Goal: Use online tool/utility: Utilize a website feature to perform a specific function

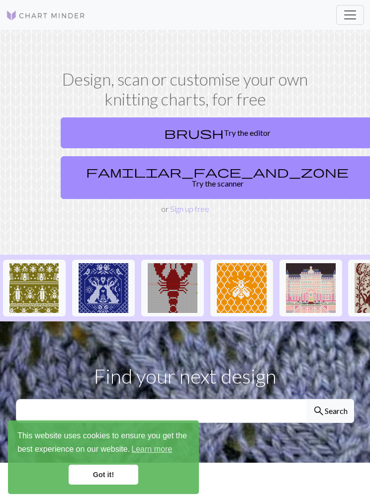
click at [104, 128] on link "brush Try the editor" at bounding box center [217, 132] width 313 height 31
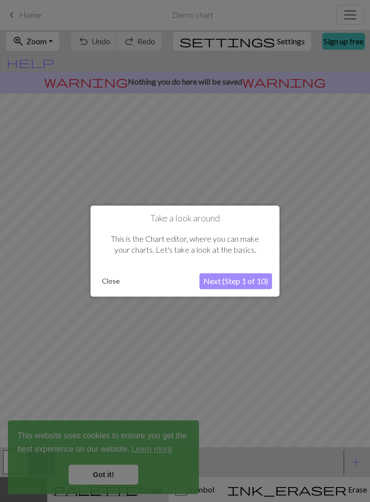
click at [109, 288] on button "Close" at bounding box center [111, 281] width 26 height 15
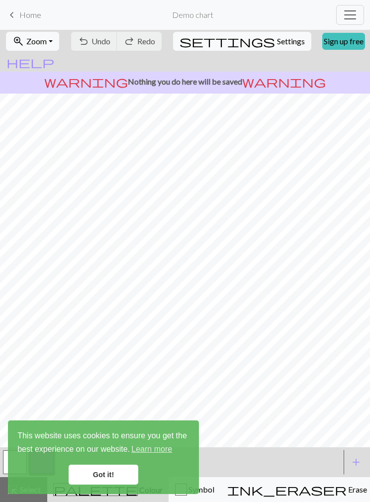
click at [22, 15] on span "Home" at bounding box center [30, 14] width 22 height 9
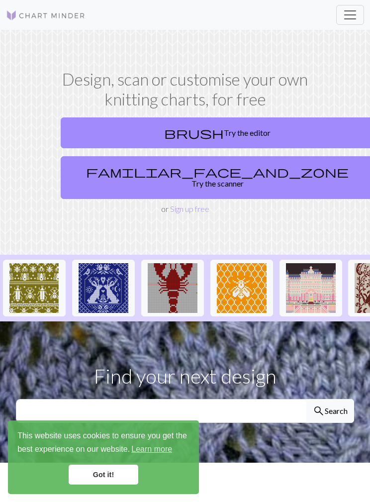
click at [226, 176] on link "familiar_face_and_zone Try the scanner" at bounding box center [217, 177] width 313 height 43
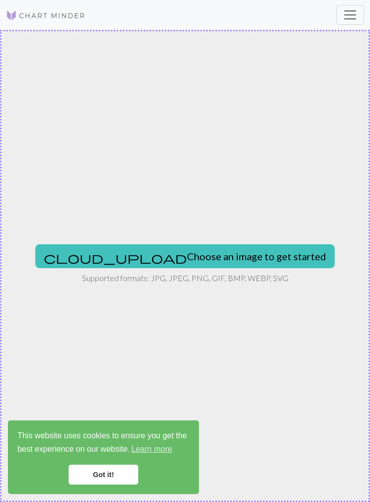
click at [245, 257] on button "cloud_upload Choose an image to get started" at bounding box center [184, 256] width 299 height 24
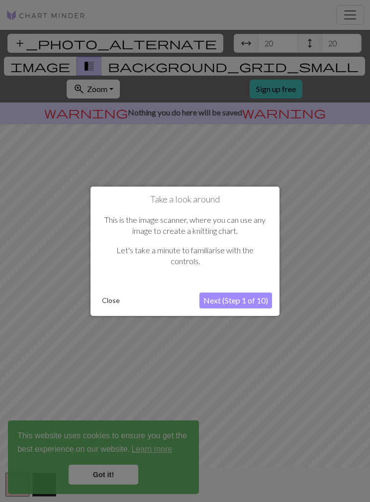
click at [234, 301] on button "Next (Step 1 of 10)" at bounding box center [235, 300] width 73 height 16
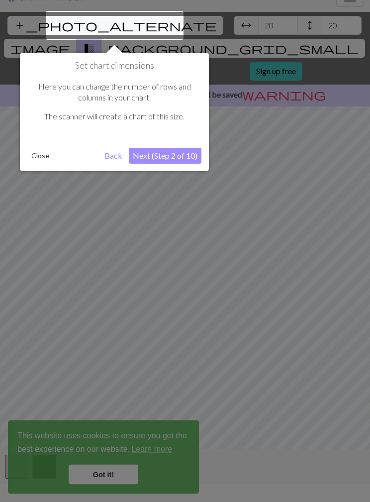
scroll to position [19, 0]
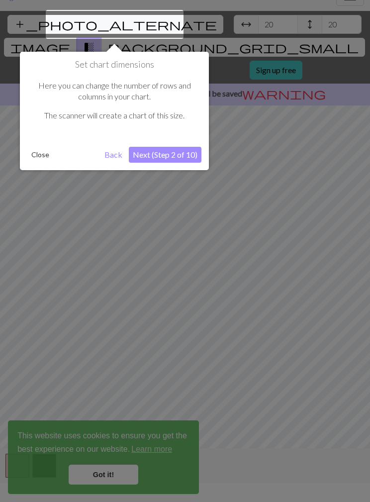
click at [35, 160] on button "Close" at bounding box center [40, 154] width 26 height 15
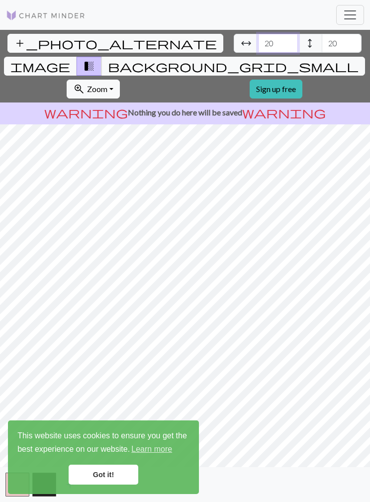
click at [258, 34] on input "20" at bounding box center [278, 43] width 40 height 19
click at [240, 36] on span "arrow_range" at bounding box center [246, 43] width 12 height 14
click at [258, 34] on input "20" at bounding box center [278, 43] width 40 height 19
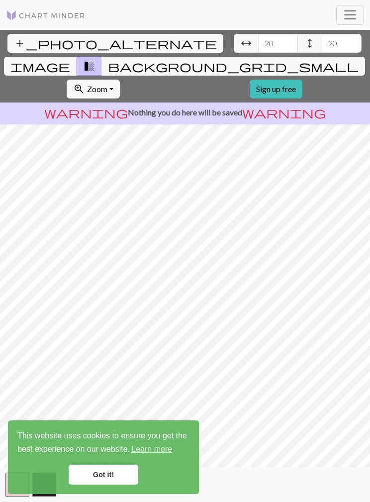
click at [121, 476] on link "Got it!" at bounding box center [104, 475] width 70 height 20
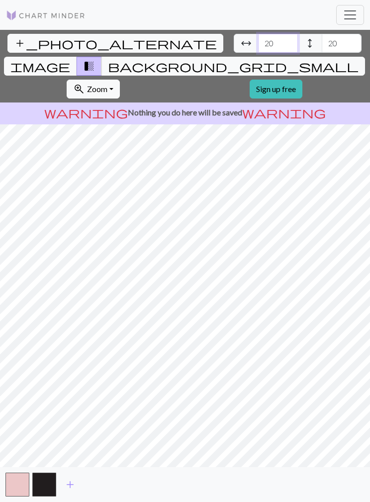
click at [258, 34] on input "20" at bounding box center [278, 43] width 40 height 19
type input "2"
type input "36"
click at [322, 34] on input "20" at bounding box center [342, 43] width 40 height 19
type input "2"
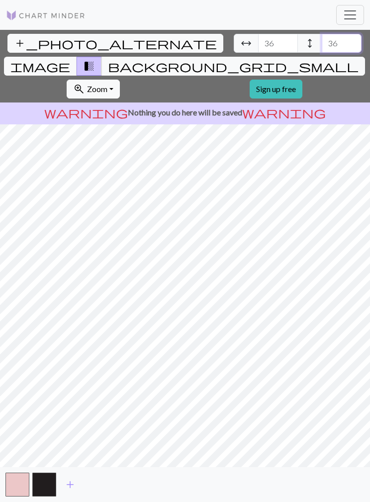
type input "36"
click at [17, 36] on span "add_photo_alternate" at bounding box center [115, 43] width 203 height 14
click at [70, 59] on span "image" at bounding box center [40, 66] width 60 height 14
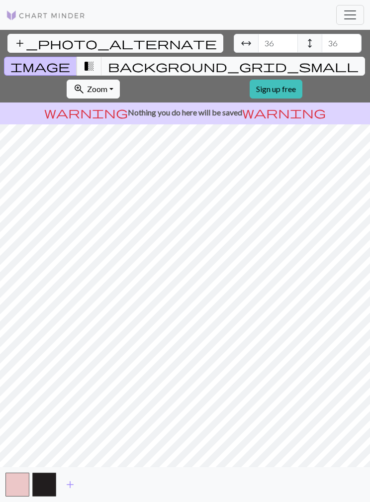
click at [95, 59] on span "transition_fade" at bounding box center [89, 66] width 12 height 14
click at [262, 59] on span "background_grid_small" at bounding box center [233, 66] width 251 height 14
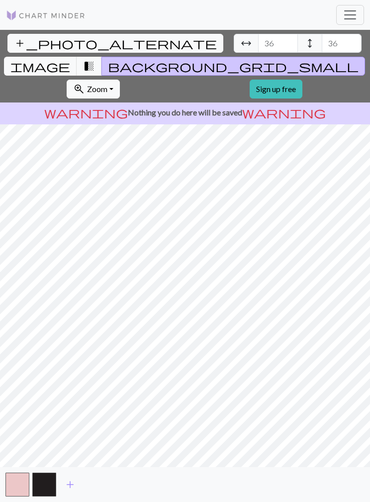
click at [95, 59] on span "transition_fade" at bounding box center [89, 66] width 12 height 14
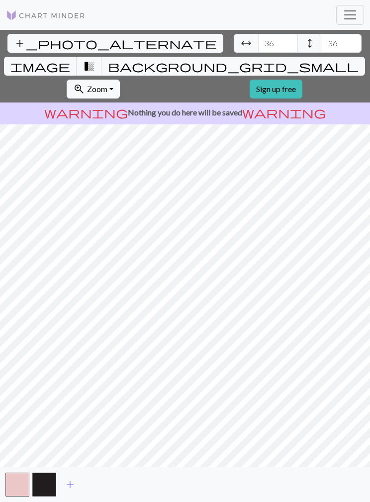
click at [95, 59] on span "transition_fade" at bounding box center [89, 66] width 12 height 14
click at [25, 496] on button "button" at bounding box center [17, 484] width 24 height 24
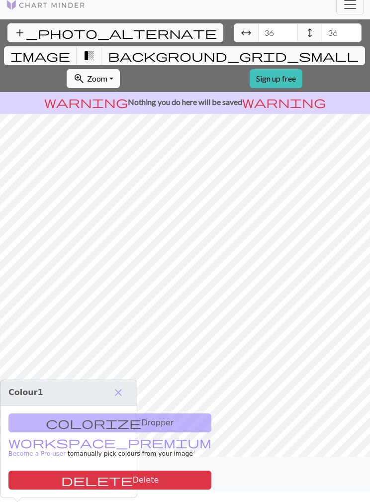
click at [47, 486] on button "button" at bounding box center [44, 474] width 24 height 24
click at [49, 486] on button "button" at bounding box center [44, 474] width 24 height 24
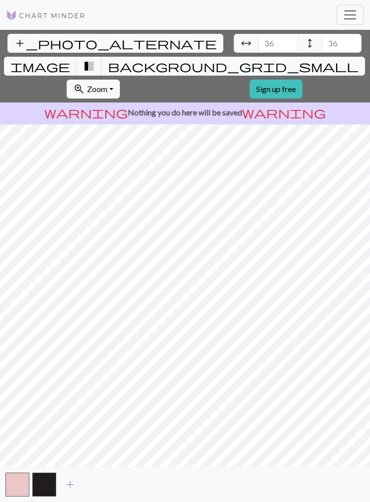
click at [102, 57] on button "transition_fade" at bounding box center [89, 66] width 25 height 19
click at [77, 57] on button "image" at bounding box center [40, 66] width 73 height 19
click at [20, 36] on span "add_photo_alternate" at bounding box center [115, 43] width 203 height 14
click at [107, 84] on span "Zoom" at bounding box center [97, 88] width 20 height 9
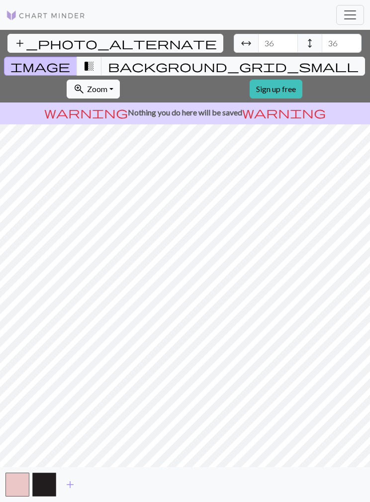
click at [265, 57] on button "background_grid_small" at bounding box center [233, 66] width 264 height 19
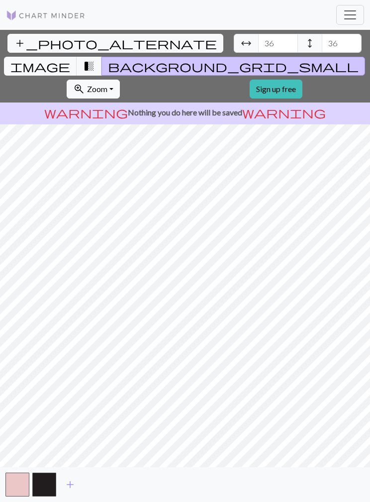
click at [264, 57] on button "background_grid_small" at bounding box center [233, 66] width 264 height 19
click at [70, 59] on span "image" at bounding box center [40, 66] width 60 height 14
